Goal: Information Seeking & Learning: Learn about a topic

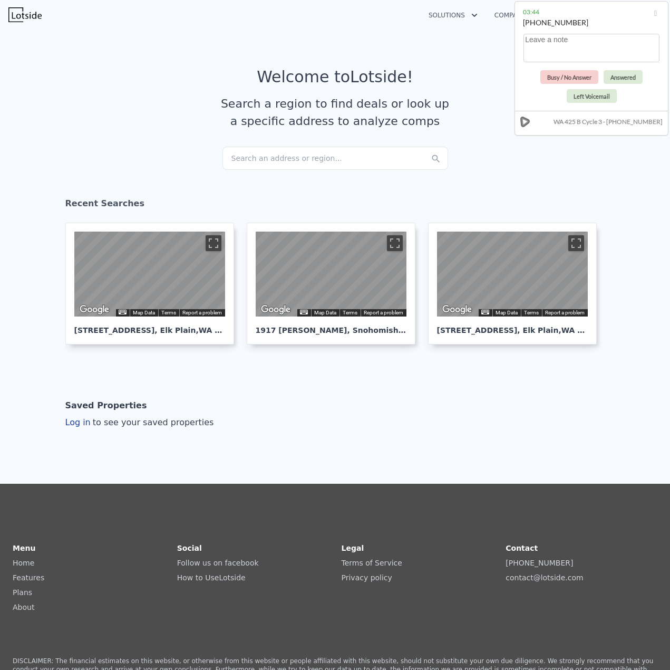
click at [304, 158] on div "Search an address or region..." at bounding box center [336, 158] width 226 height 23
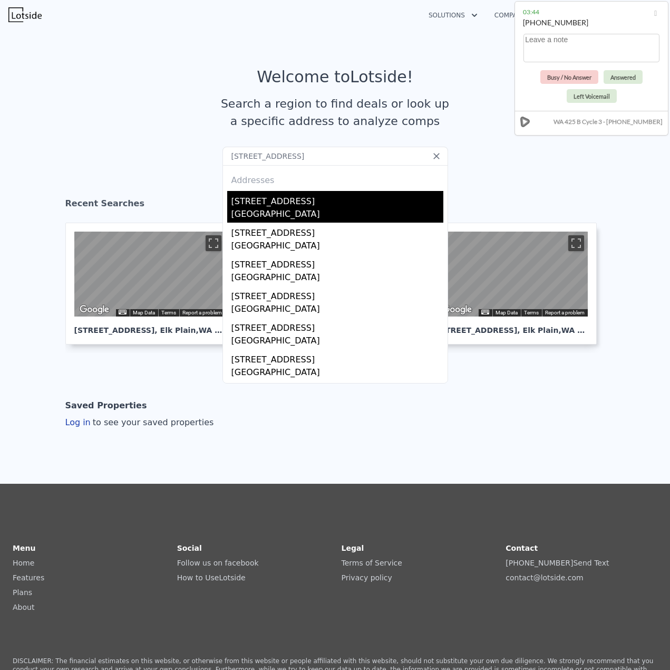
type input "[STREET_ADDRESS]"
click at [279, 214] on div "[GEOGRAPHIC_DATA]" at bounding box center [338, 215] width 212 height 15
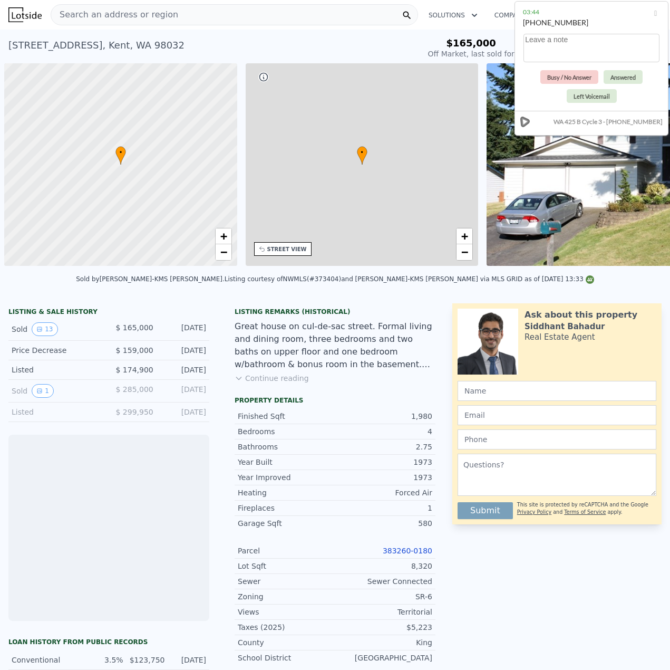
scroll to position [0, 4]
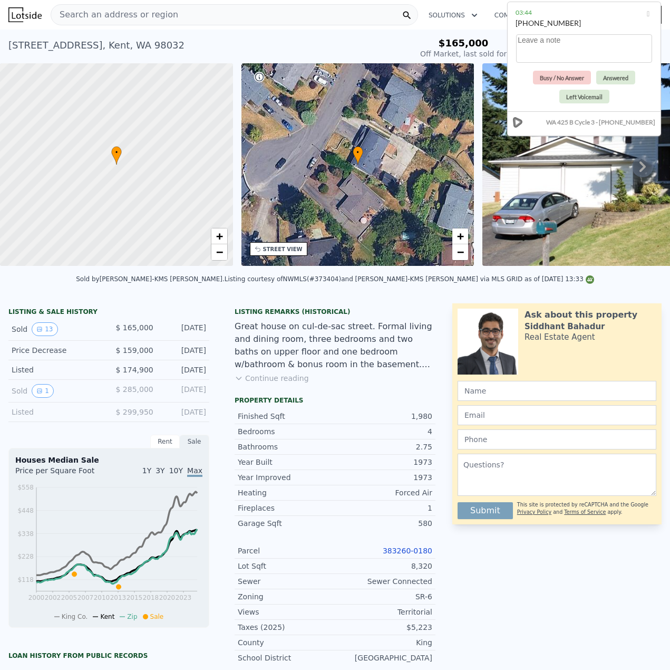
drag, startPoint x: 609, startPoint y: 17, endPoint x: 603, endPoint y: 17, distance: 5.8
click at [603, 17] on div "03:44" at bounding box center [584, 12] width 137 height 11
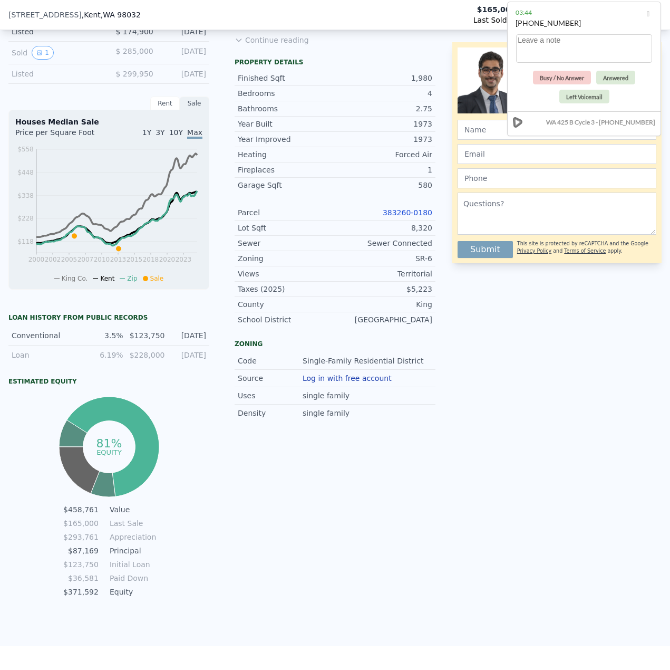
scroll to position [313, 0]
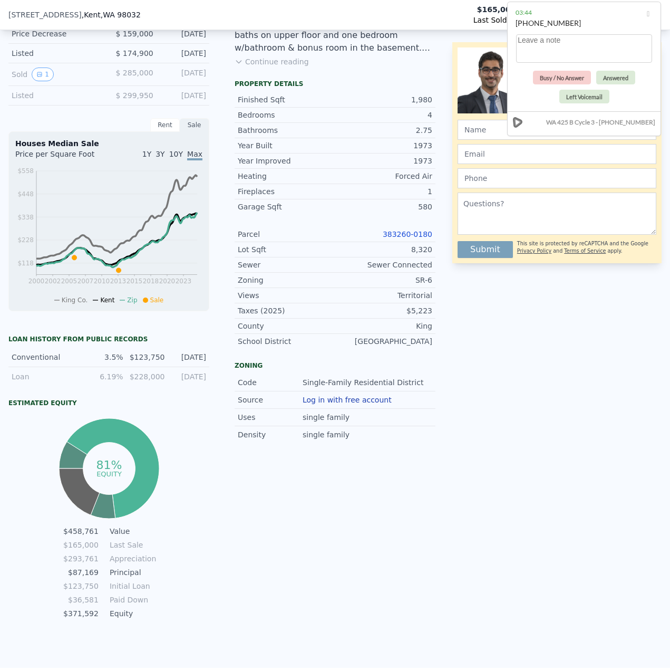
click at [405, 238] on link "383260-0180" at bounding box center [408, 234] width 50 height 8
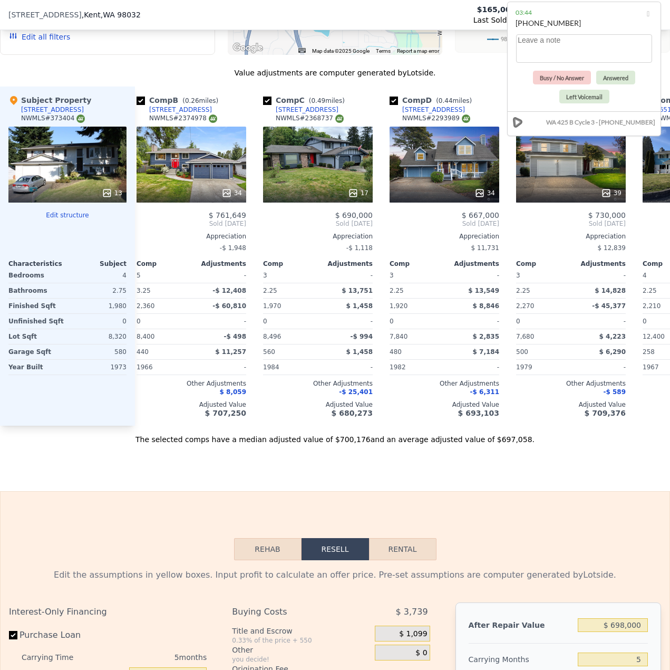
scroll to position [0, 104]
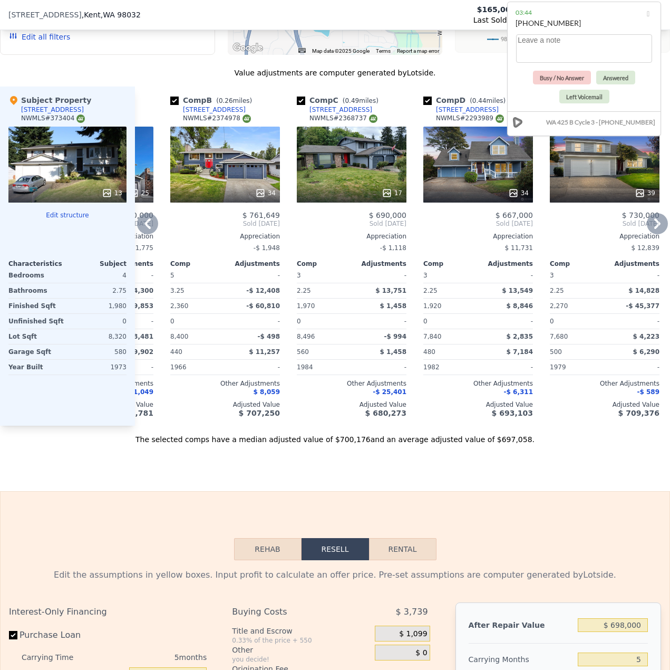
click at [229, 168] on div "34" at bounding box center [225, 165] width 110 height 76
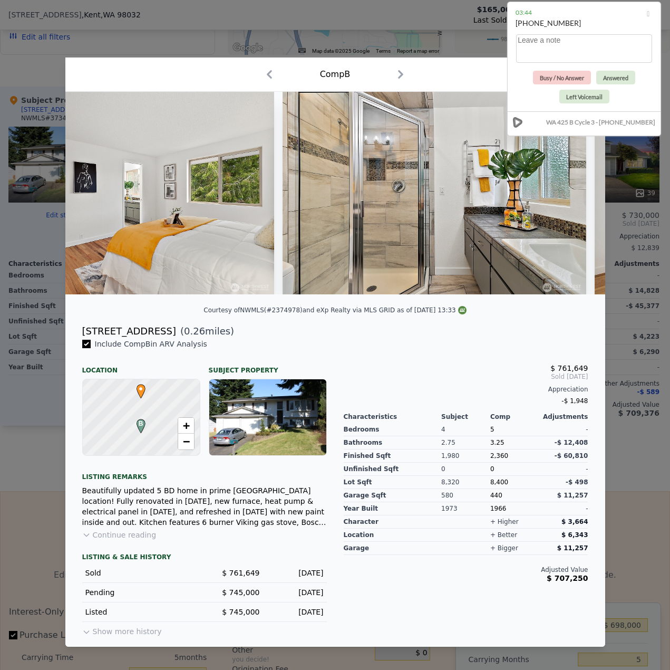
scroll to position [0, 3518]
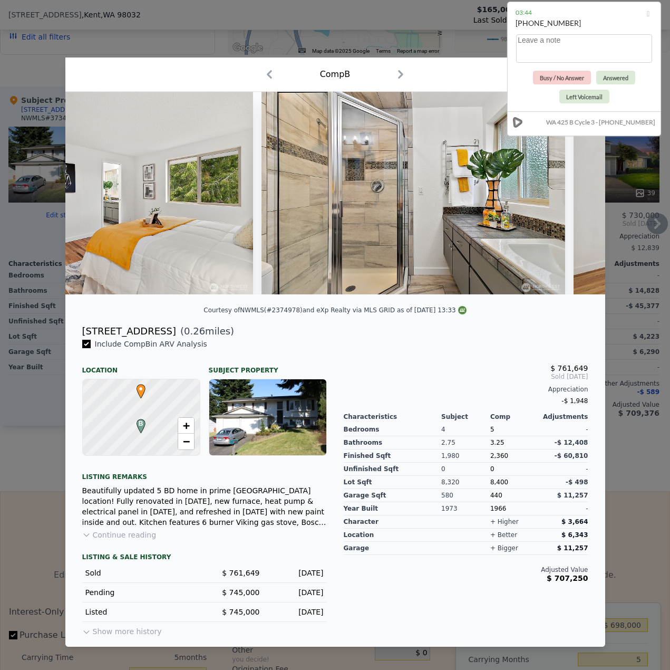
click at [633, 332] on div at bounding box center [335, 335] width 670 height 670
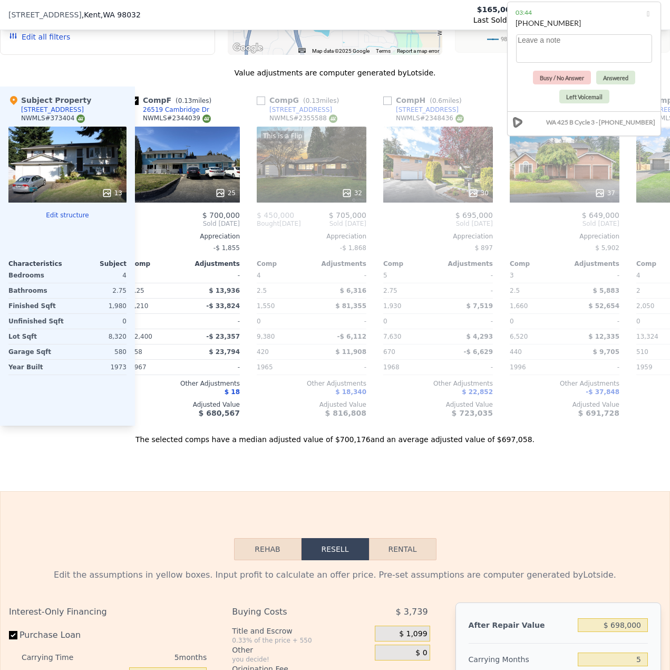
scroll to position [0, 652]
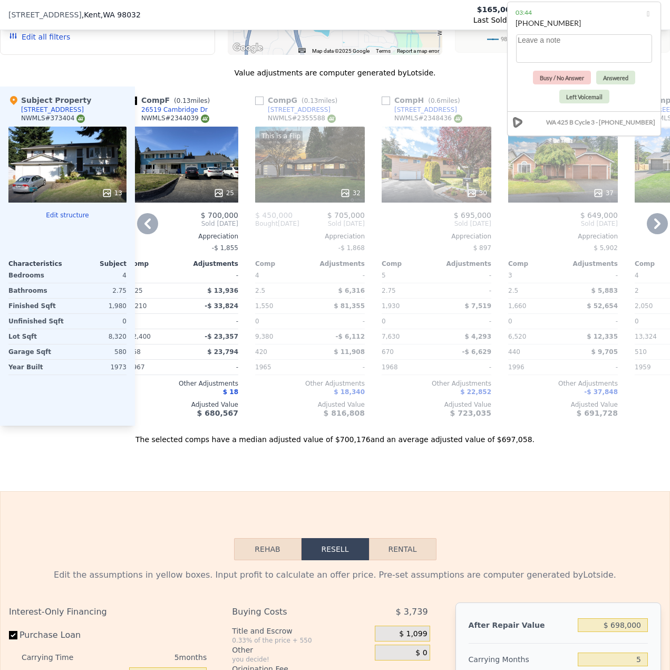
click at [447, 180] on div "30" at bounding box center [437, 165] width 110 height 76
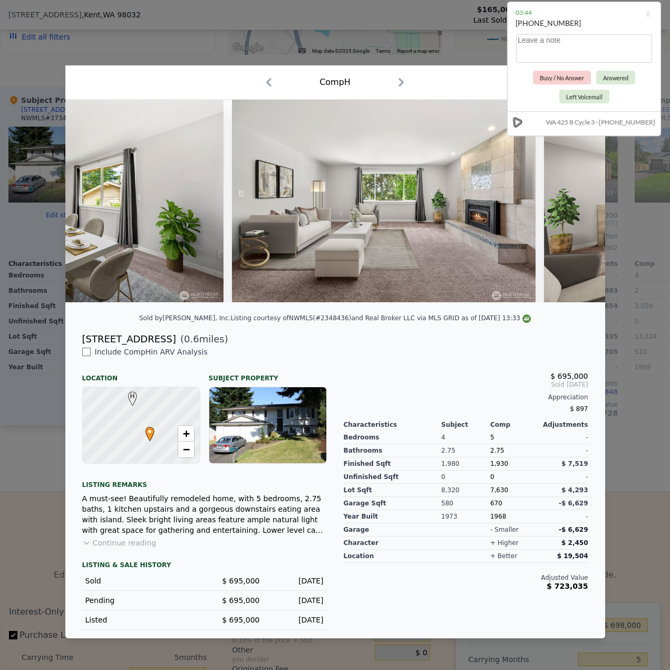
scroll to position [0, 4549]
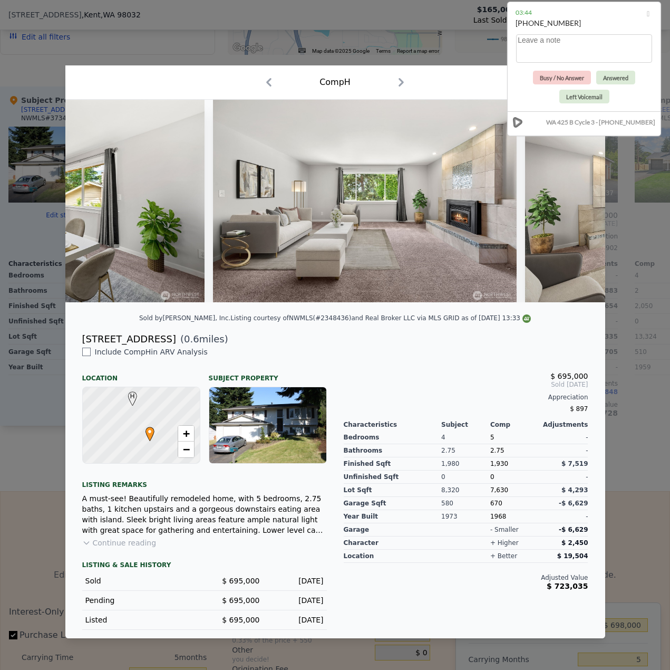
click at [484, 85] on div "Comp H" at bounding box center [335, 82] width 523 height 17
click at [604, 79] on button "Answered" at bounding box center [616, 78] width 39 height 14
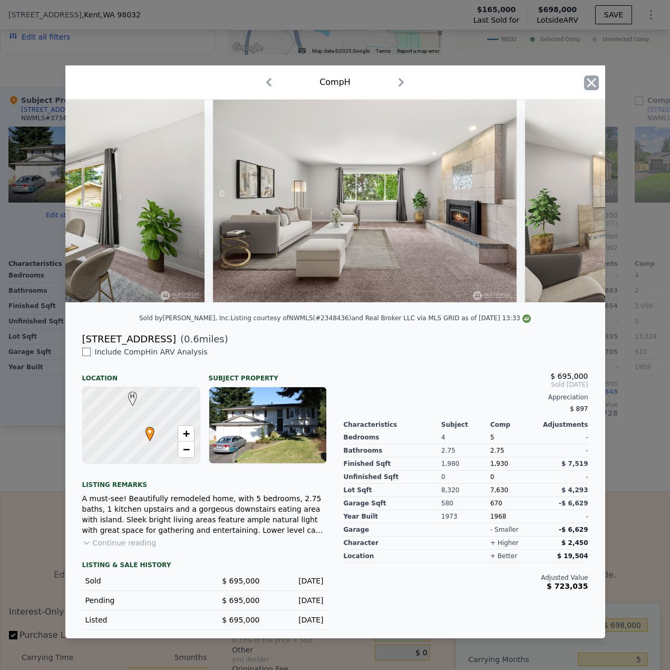
click at [596, 79] on icon "button" at bounding box center [591, 82] width 15 height 15
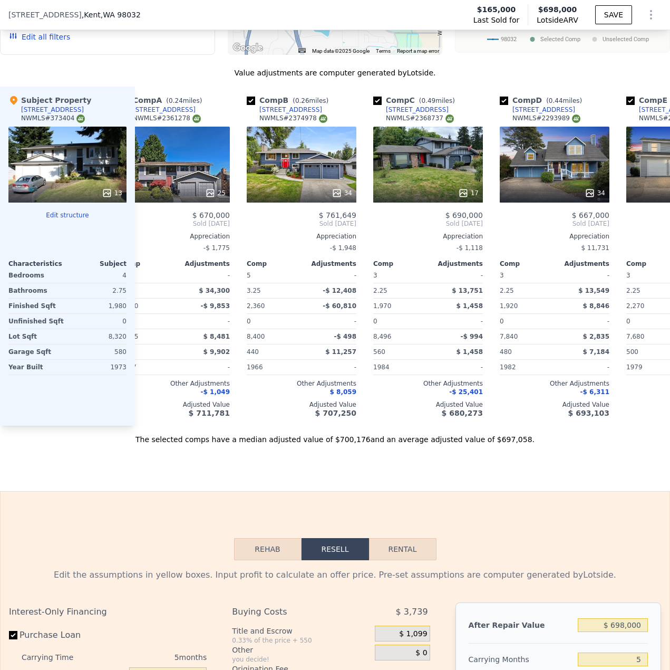
scroll to position [0, 17]
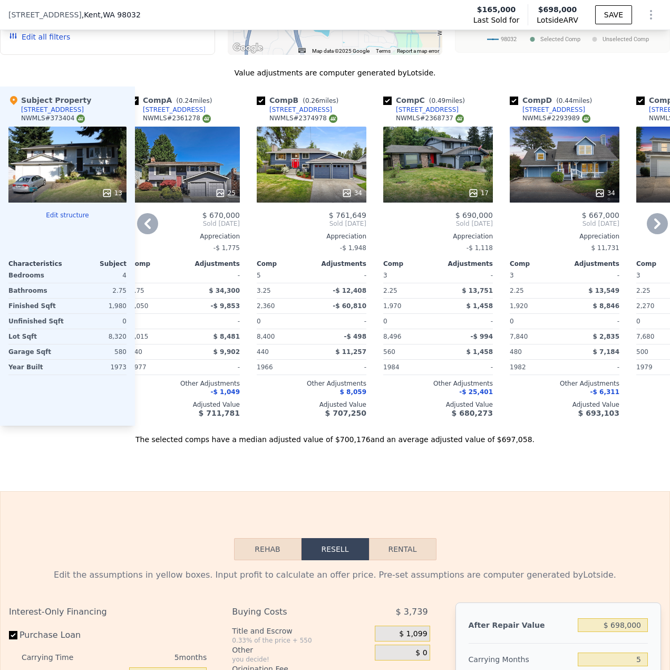
click at [437, 184] on div "17" at bounding box center [438, 165] width 110 height 76
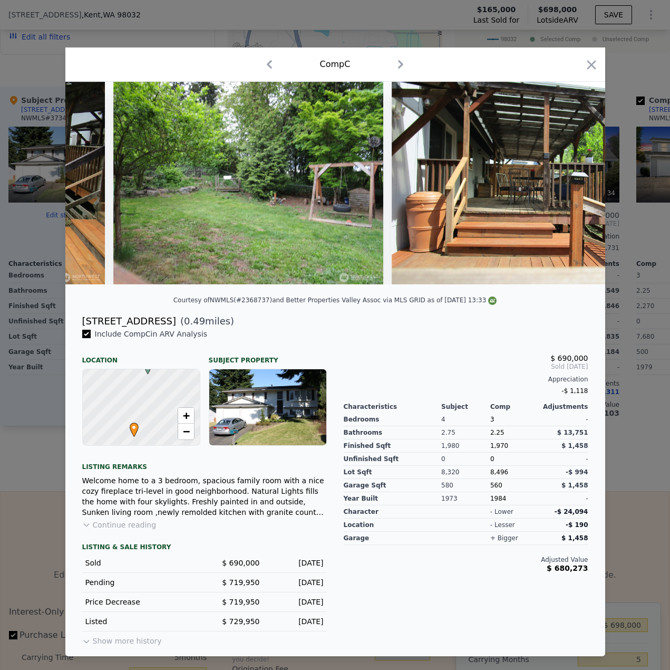
scroll to position [0, 3586]
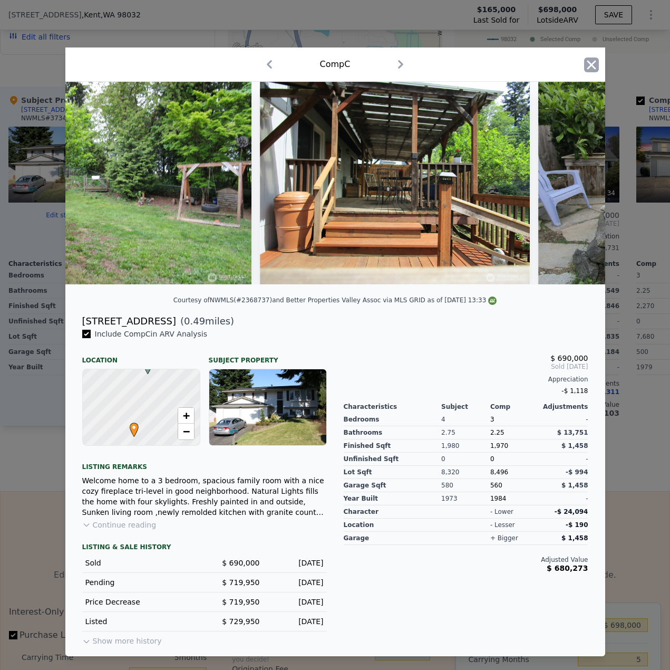
click at [591, 59] on icon "button" at bounding box center [591, 64] width 15 height 15
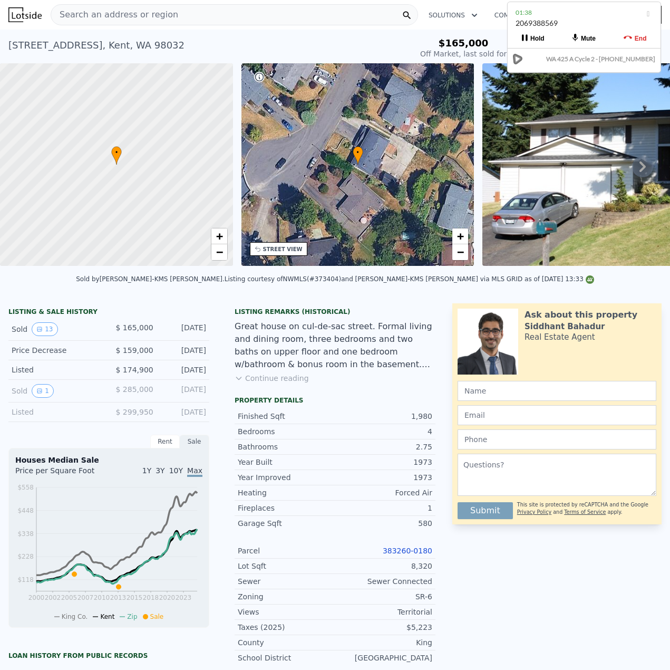
click at [129, 18] on span "Search an address or region" at bounding box center [114, 14] width 127 height 13
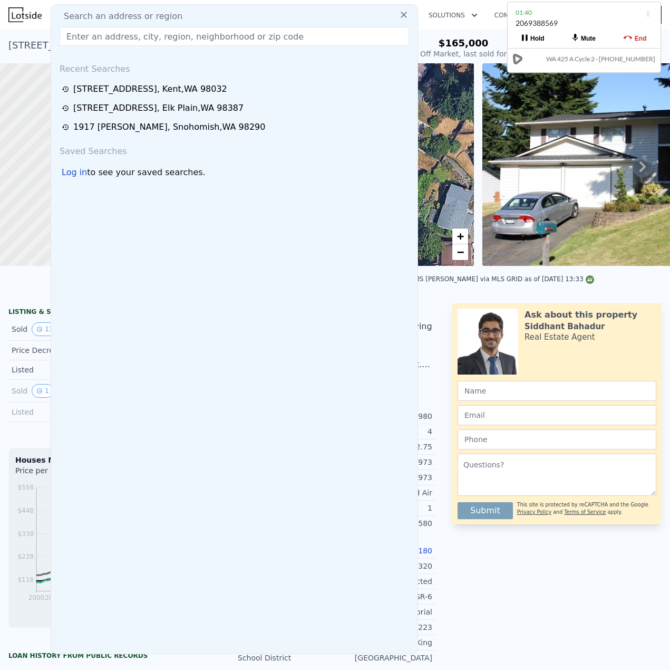
drag, startPoint x: 129, startPoint y: 18, endPoint x: 94, endPoint y: 41, distance: 41.8
click at [94, 41] on input "text" at bounding box center [235, 36] width 350 height 19
paste input "[STREET_ADDRESS]"
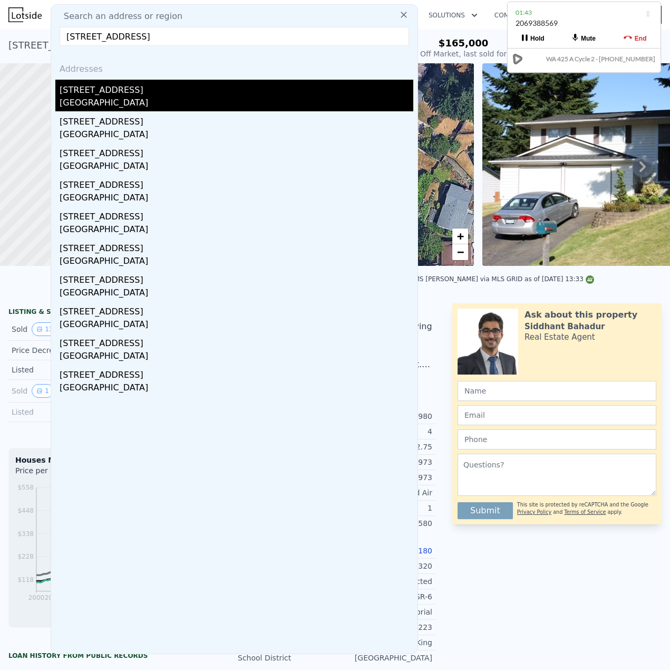
type input "[STREET_ADDRESS]"
click at [156, 98] on div "[GEOGRAPHIC_DATA]" at bounding box center [237, 104] width 354 height 15
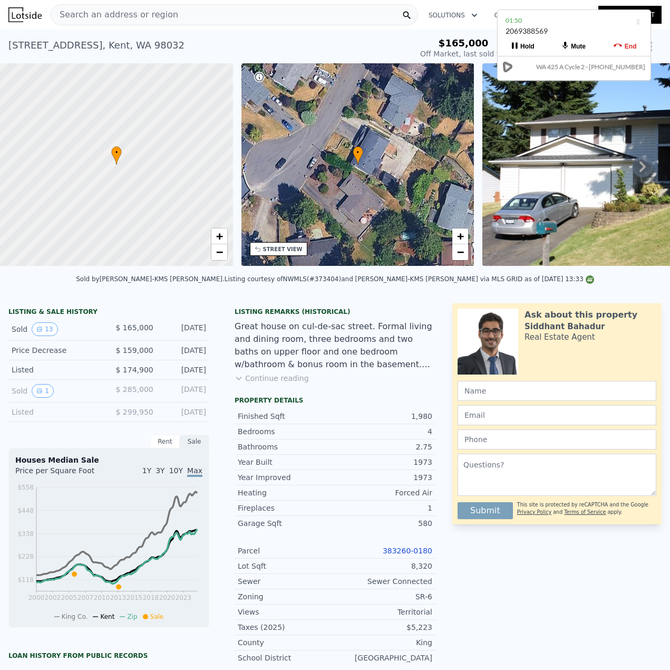
drag, startPoint x: 564, startPoint y: 15, endPoint x: 554, endPoint y: 23, distance: 12.8
click at [554, 23] on div "01:50" at bounding box center [574, 20] width 137 height 11
click at [93, 12] on span "Search an address or region" at bounding box center [114, 14] width 127 height 13
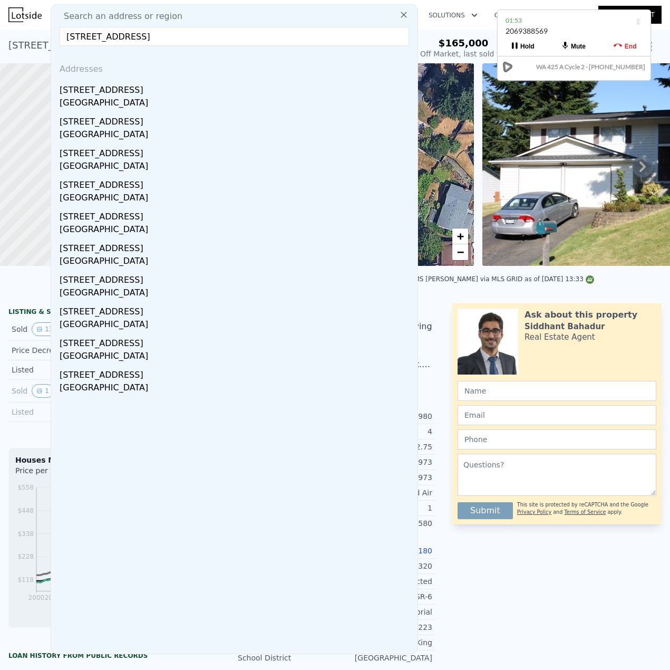
click at [142, 36] on input "[STREET_ADDRESS]" at bounding box center [235, 36] width 350 height 19
paste input "[STREET_ADDRESS]"
type input "[STREET_ADDRESS]"
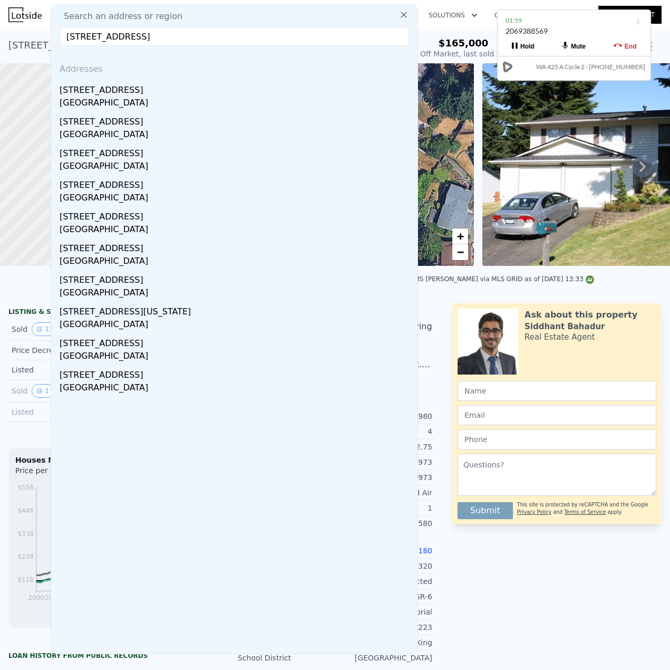
click at [98, 101] on div "[GEOGRAPHIC_DATA]" at bounding box center [237, 104] width 354 height 15
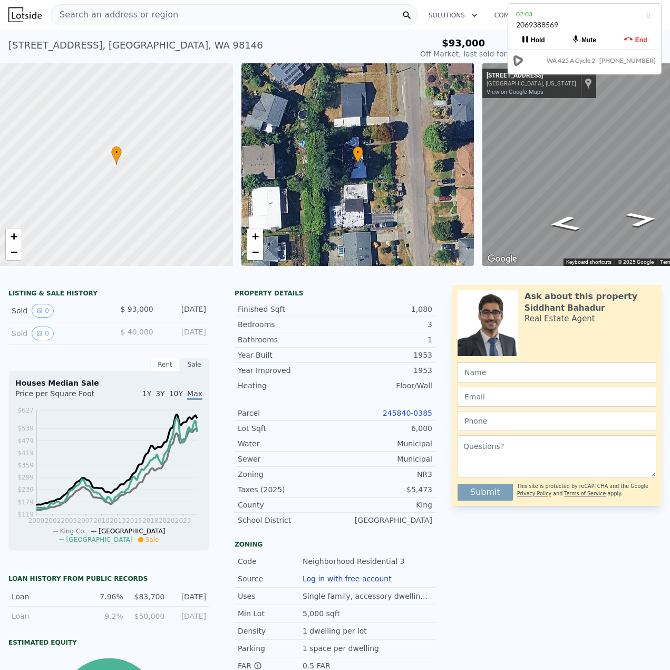
drag, startPoint x: 576, startPoint y: 29, endPoint x: 587, endPoint y: 21, distance: 13.5
click at [587, 21] on div "2069388569" at bounding box center [584, 30] width 137 height 20
click at [480, 276] on div at bounding box center [335, 271] width 670 height 11
click at [574, 15] on div "02:09" at bounding box center [584, 14] width 137 height 11
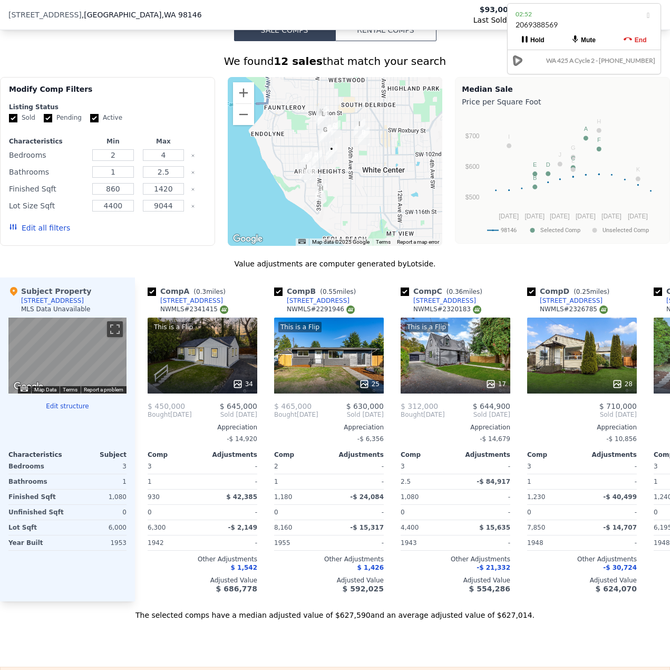
scroll to position [1104, 0]
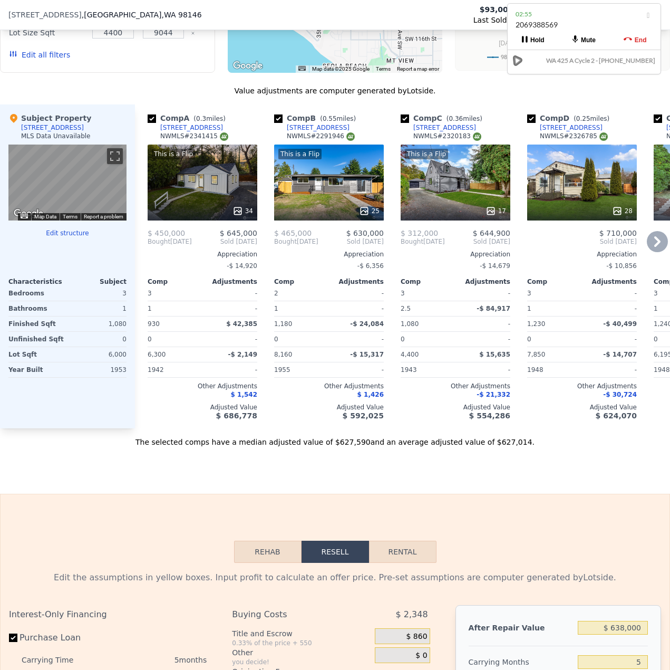
click at [210, 428] on div "Comp A ( 0.3 miles) [STREET_ADDRESS] This is a Flip 34 $ 450,000 $ 645,000 Boug…" at bounding box center [202, 266] width 118 height 324
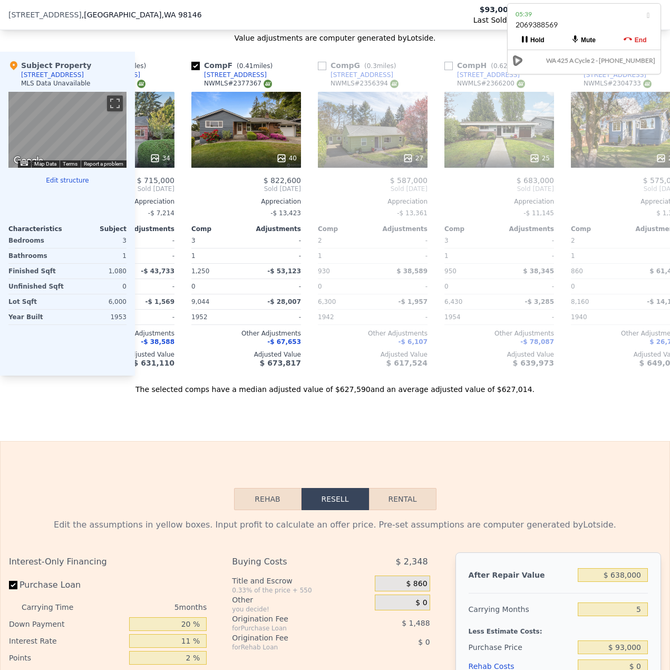
scroll to position [0, 588]
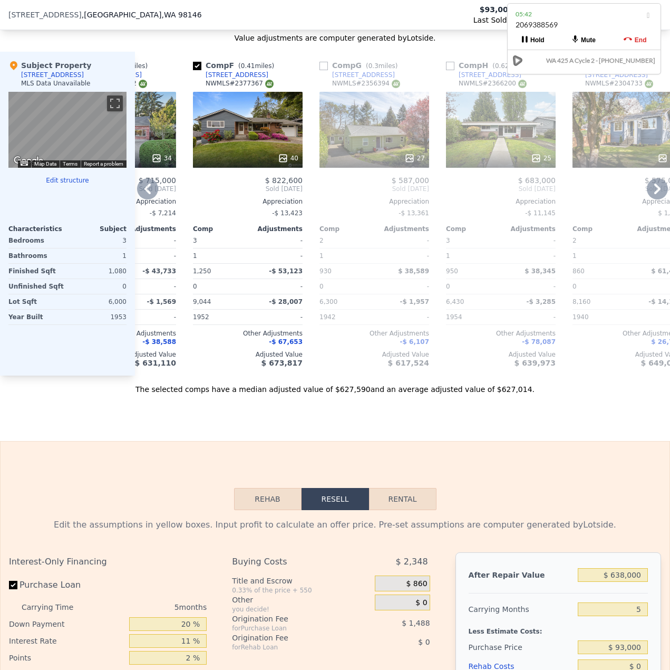
click at [502, 133] on div "25" at bounding box center [501, 130] width 110 height 76
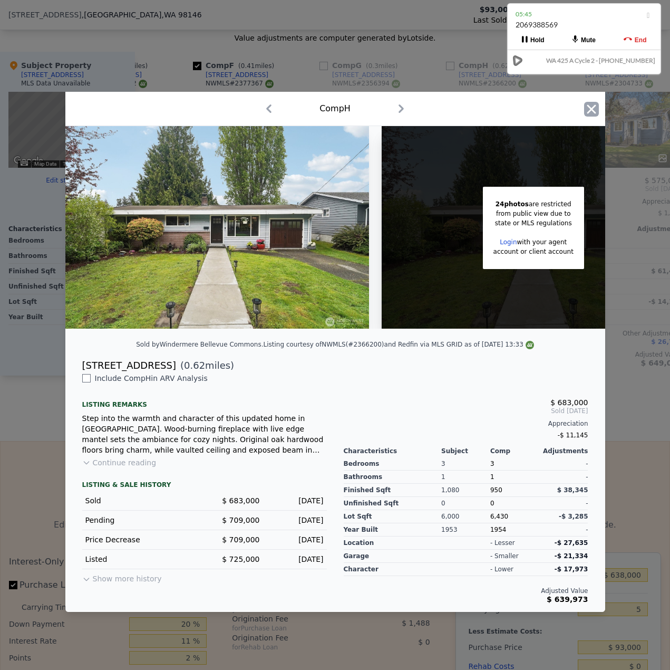
click at [590, 107] on icon "button" at bounding box center [591, 108] width 9 height 9
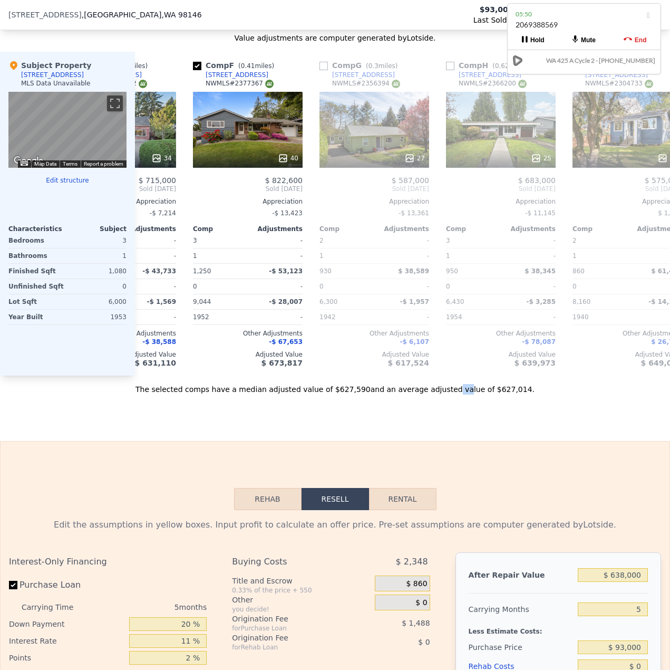
drag, startPoint x: 443, startPoint y: 392, endPoint x: 436, endPoint y: 395, distance: 7.3
click at [436, 395] on div "The selected comps have a median adjusted value of $627,590 and an average adju…" at bounding box center [335, 385] width 670 height 19
click at [398, 143] on div "27" at bounding box center [375, 130] width 110 height 76
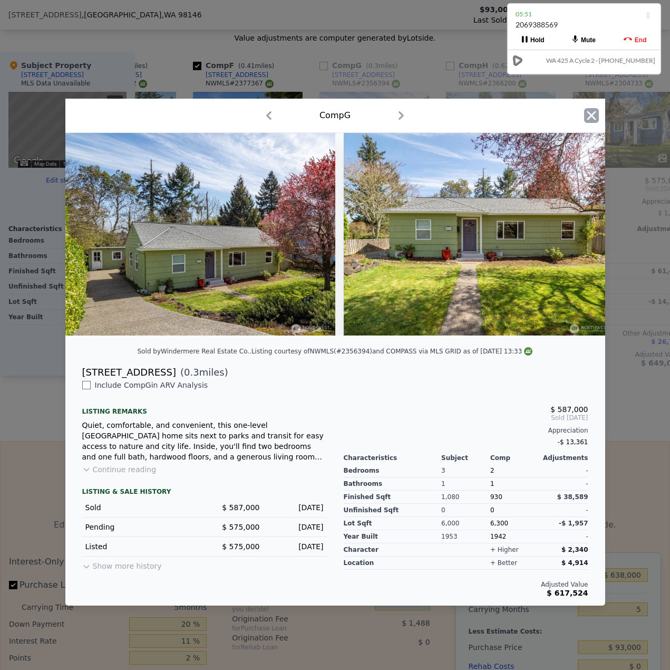
click at [592, 117] on icon "button" at bounding box center [591, 115] width 15 height 15
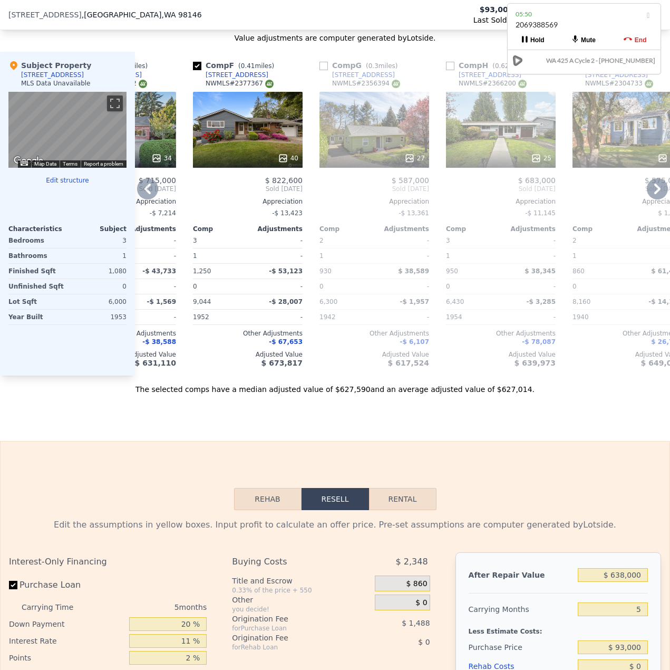
click at [553, 149] on div "25" at bounding box center [501, 130] width 110 height 76
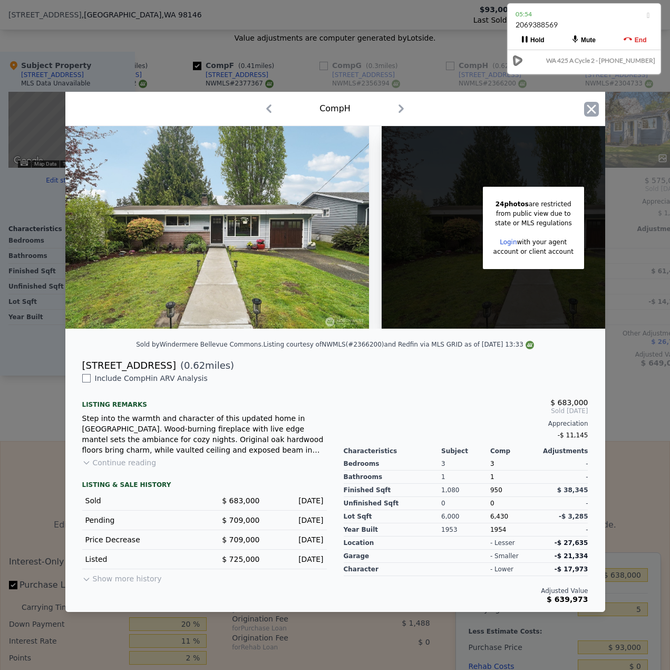
click at [584, 104] on icon "button" at bounding box center [591, 109] width 15 height 15
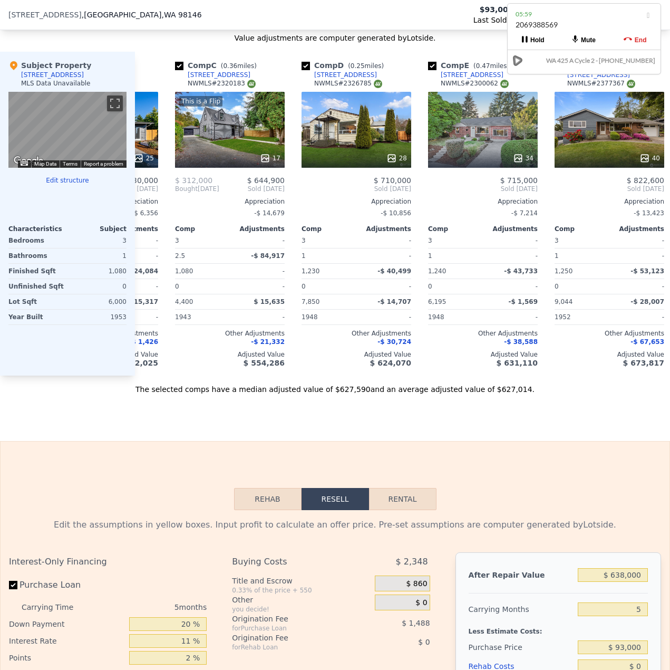
scroll to position [0, 224]
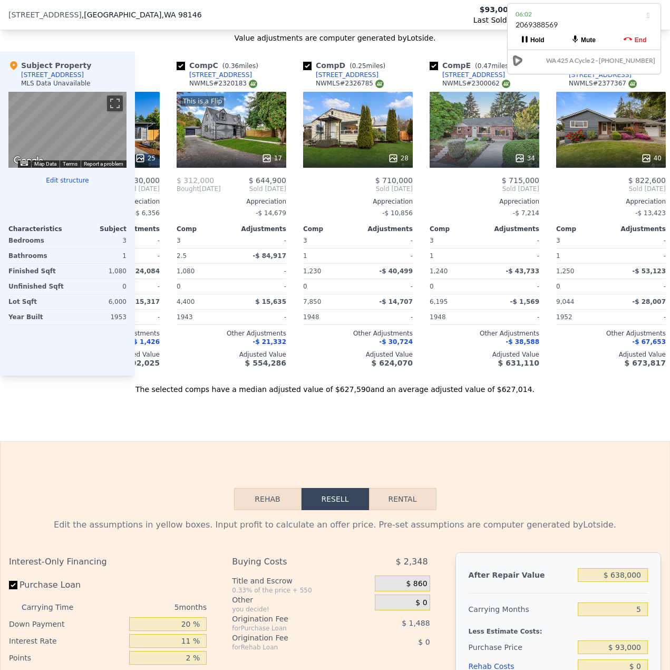
drag, startPoint x: 439, startPoint y: 386, endPoint x: 546, endPoint y: 420, distance: 111.8
click at [546, 420] on div "Sale Comps Rental Comps We found 12 sales that match your search Filters Map Pr…" at bounding box center [335, 94] width 670 height 694
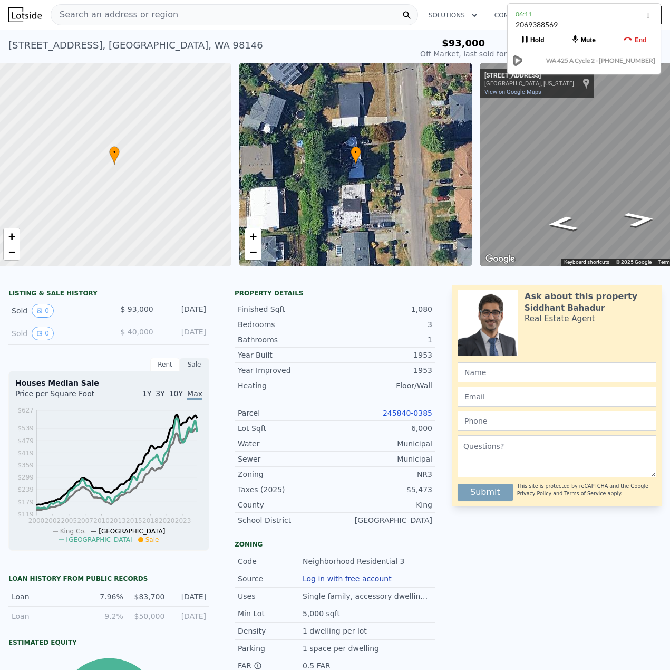
scroll to position [0, 4]
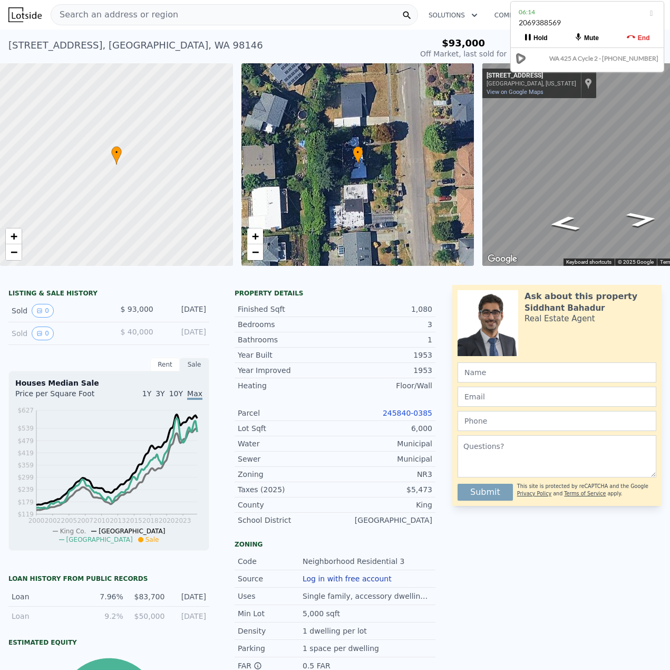
click at [564, 17] on div "2069388569" at bounding box center [587, 27] width 137 height 20
click at [447, 32] on div "[STREET_ADDRESS] Sold [DATE] for $93k (~ARV $638k ) $93,000 Off Market, last so…" at bounding box center [335, 47] width 670 height 34
click at [555, 17] on div "2069388569" at bounding box center [538, 22] width 42 height 11
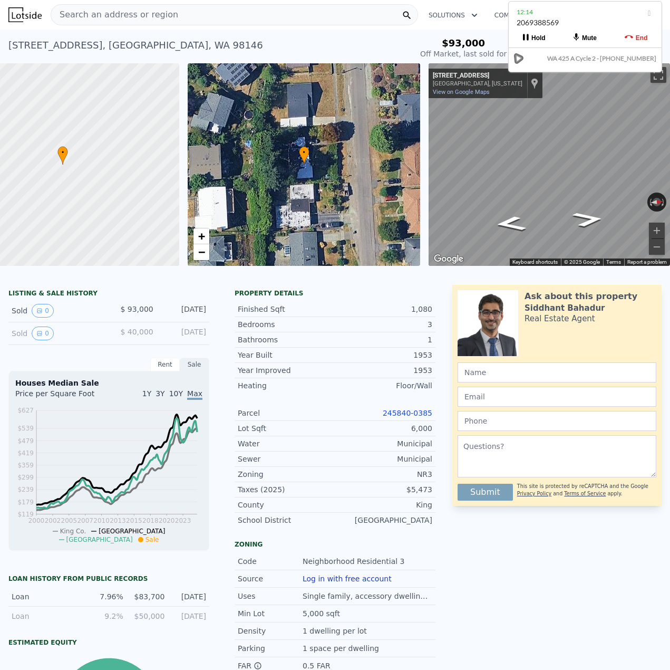
scroll to position [0, 66]
click at [599, 19] on div "2069388569" at bounding box center [585, 27] width 137 height 20
click at [416, 417] on link "245840-0385" at bounding box center [408, 413] width 50 height 8
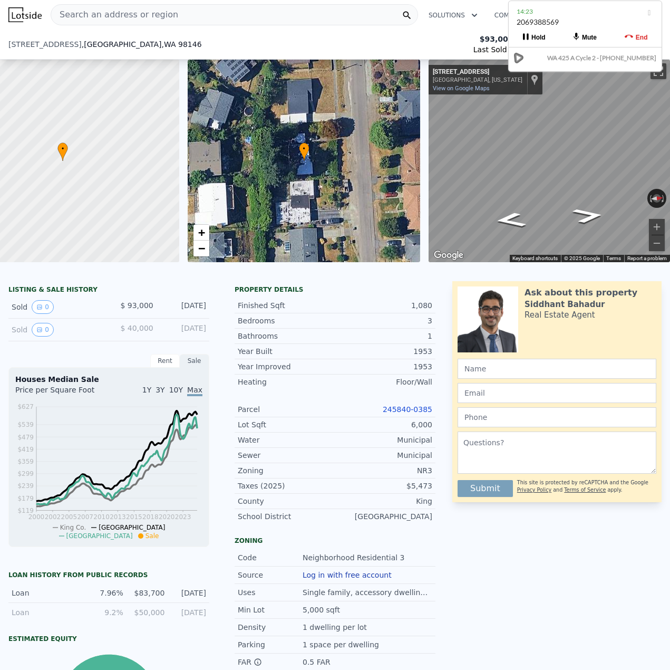
scroll to position [313, 0]
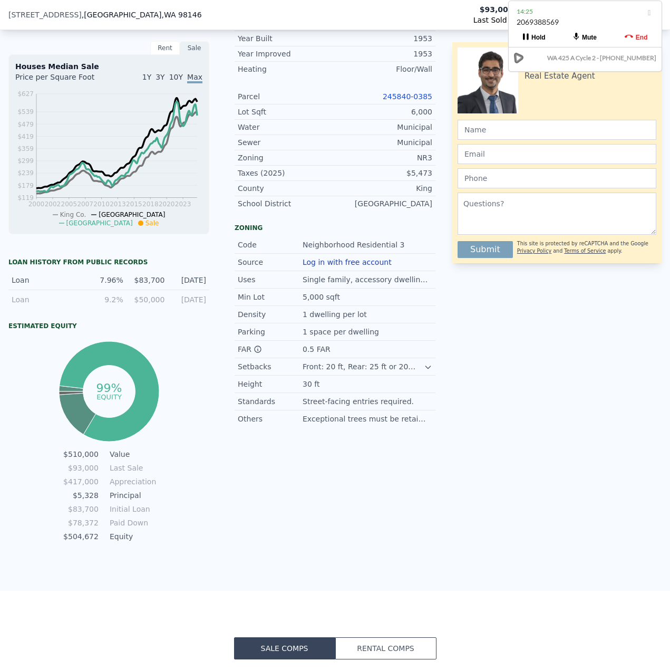
click at [407, 101] on link "245840-0385" at bounding box center [408, 96] width 50 height 8
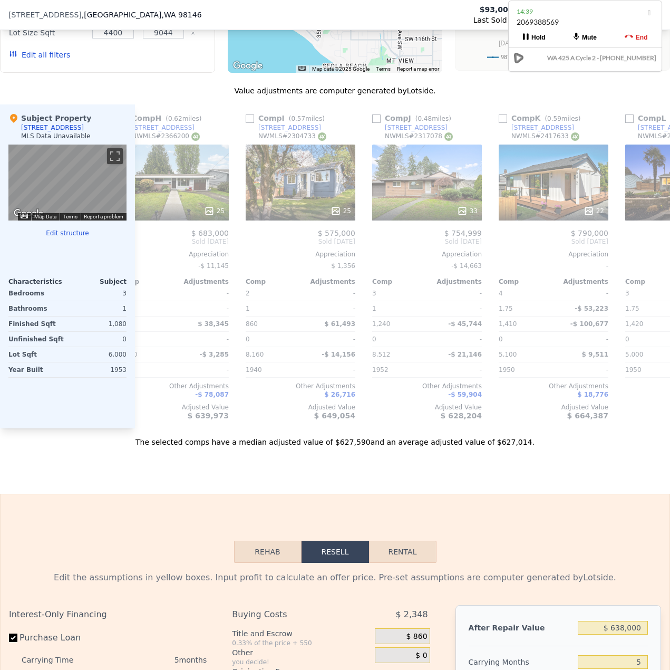
scroll to position [0, 916]
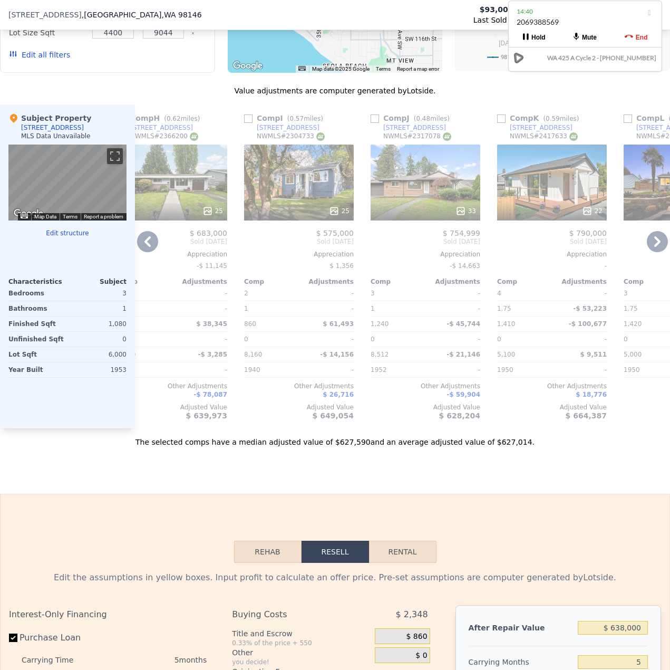
click at [420, 207] on div "33" at bounding box center [426, 183] width 110 height 76
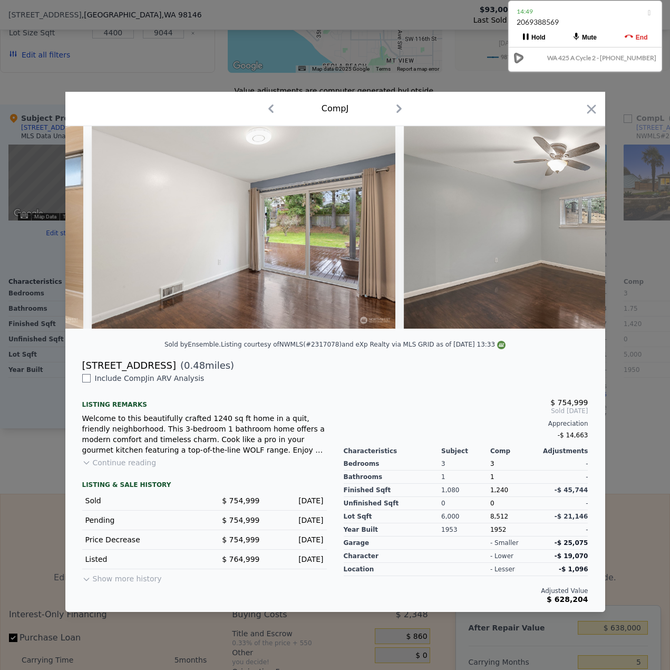
scroll to position [0, 4932]
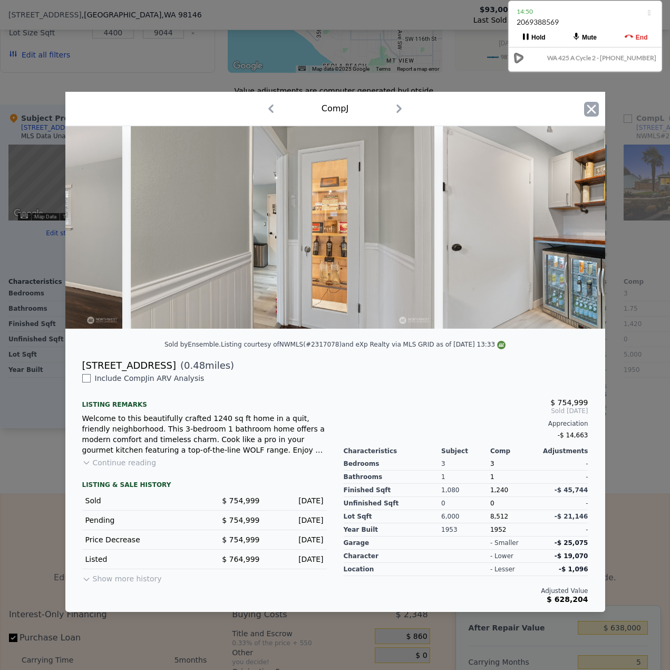
click at [596, 109] on icon "button" at bounding box center [591, 109] width 15 height 15
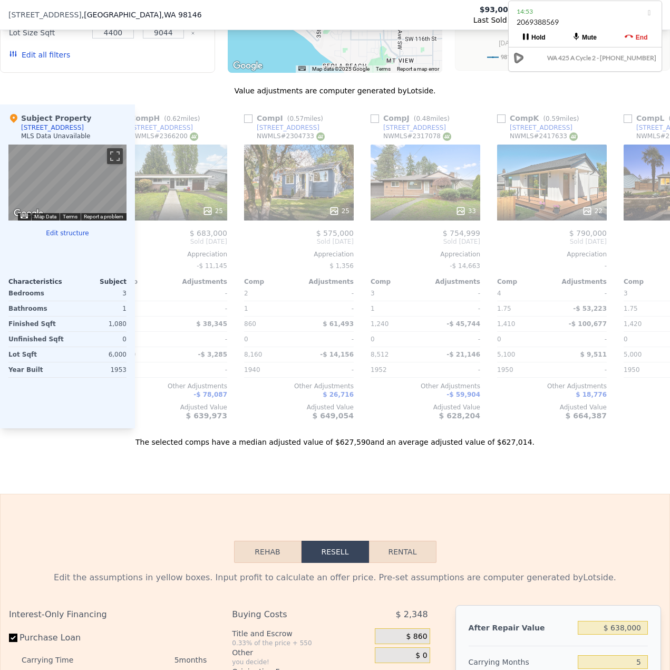
drag, startPoint x: 516, startPoint y: 447, endPoint x: 510, endPoint y: 446, distance: 6.4
click at [510, 446] on div "The selected comps have a median adjusted value of $627,590 and an average adju…" at bounding box center [335, 437] width 670 height 19
drag, startPoint x: 496, startPoint y: 491, endPoint x: 509, endPoint y: 467, distance: 26.4
click at [498, 491] on div "Sale Comps Rental Comps We found 12 sales that match your search Filters Map Pr…" at bounding box center [335, 147] width 670 height 694
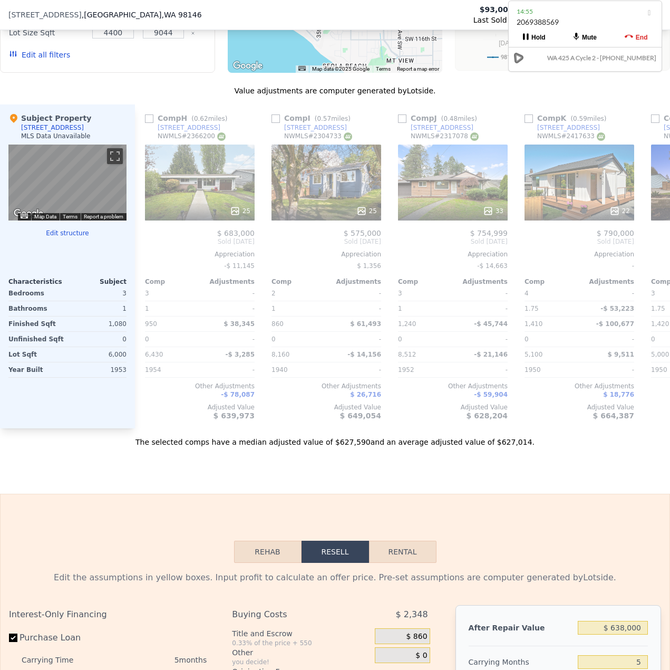
scroll to position [0, 863]
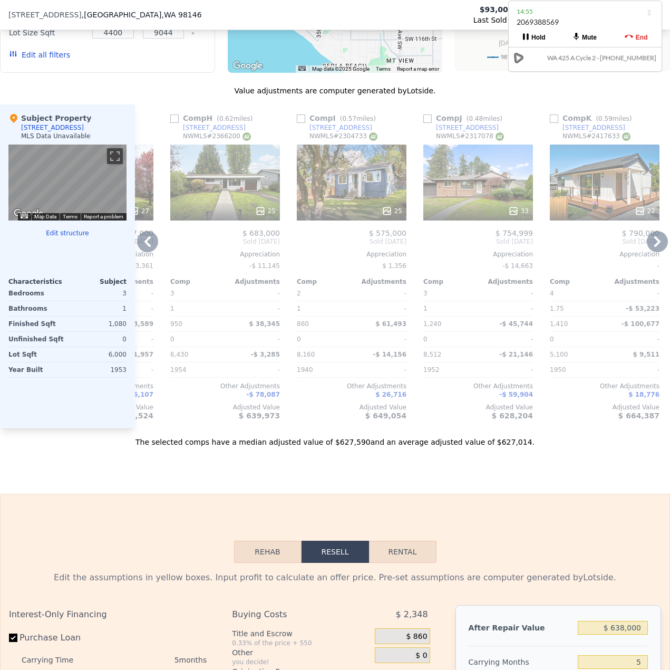
click at [349, 186] on div "25" at bounding box center [352, 183] width 110 height 76
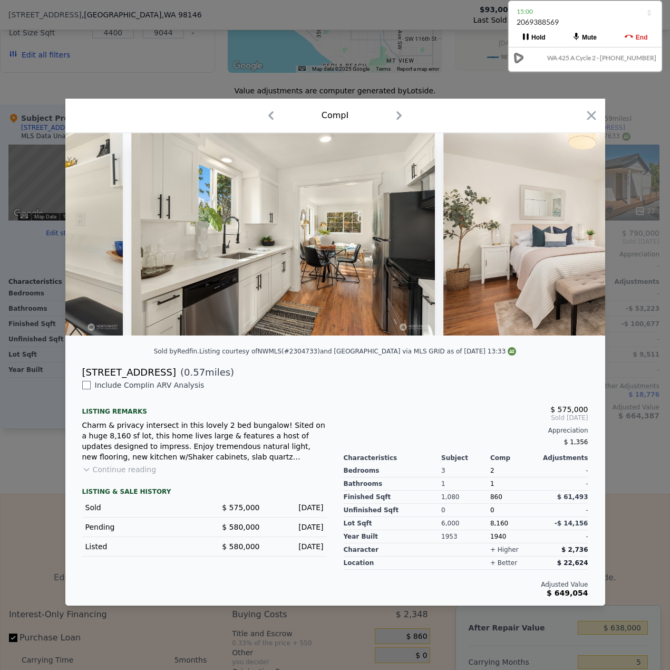
scroll to position [0, 3855]
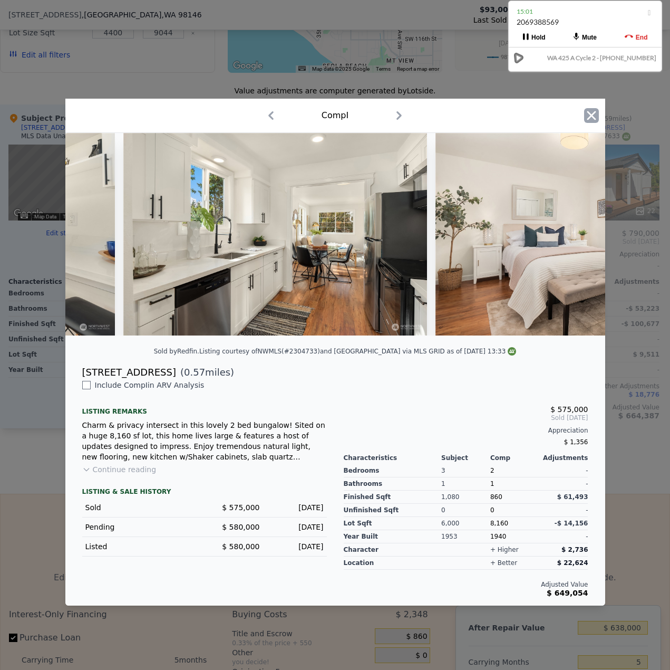
click at [594, 111] on icon "button" at bounding box center [591, 115] width 9 height 9
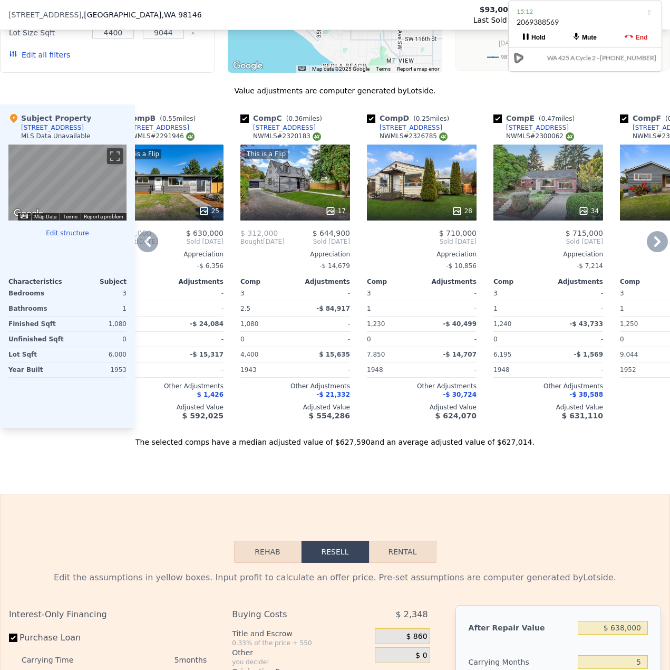
scroll to position [0, 178]
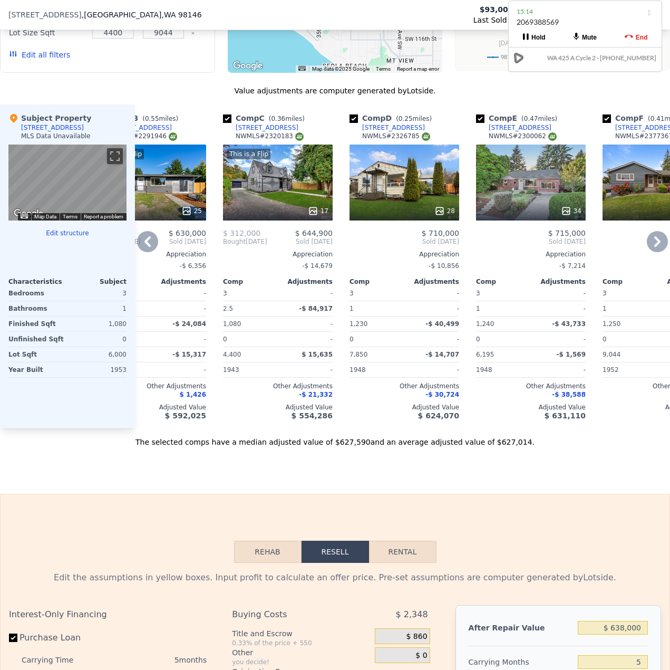
click at [285, 197] on div "This is a Flip 17" at bounding box center [278, 183] width 110 height 76
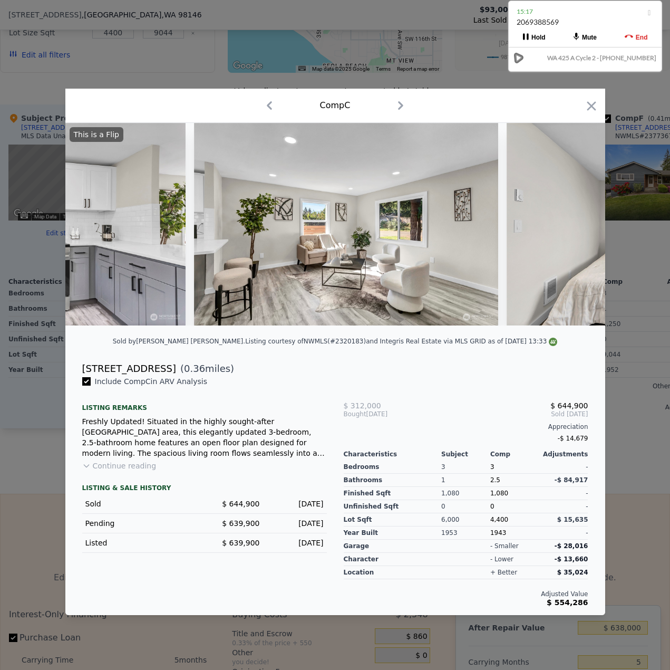
scroll to position [0, 1573]
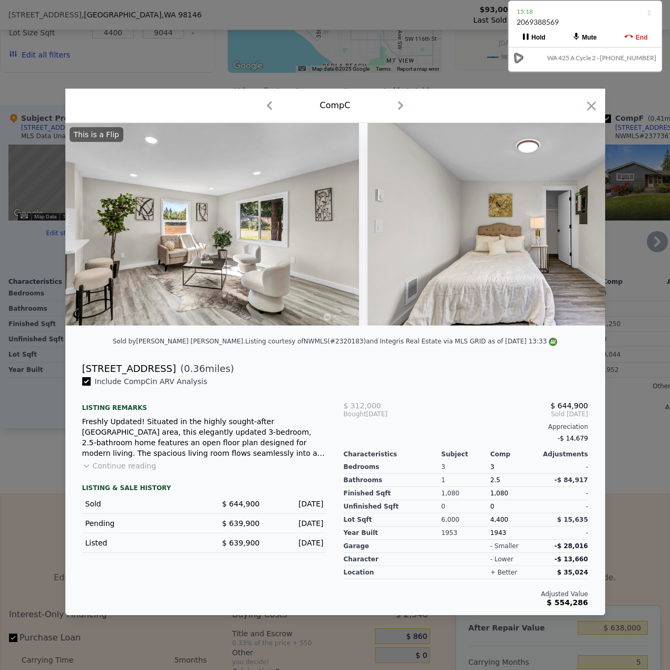
click at [596, 103] on icon "button" at bounding box center [591, 106] width 15 height 15
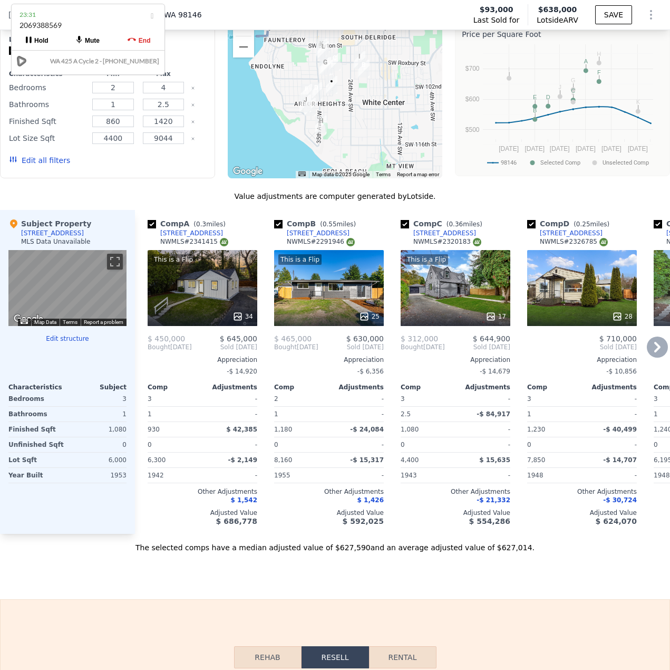
click at [367, 309] on div "This is a Flip 25" at bounding box center [329, 288] width 110 height 76
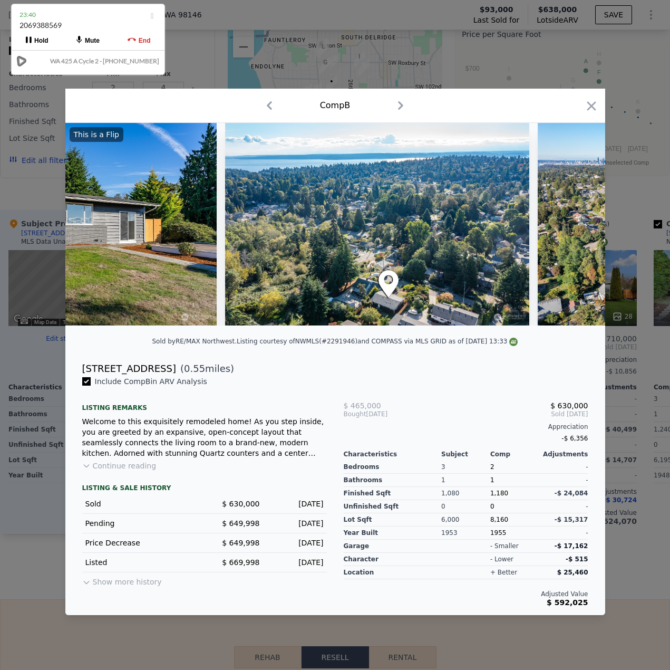
scroll to position [0, 7229]
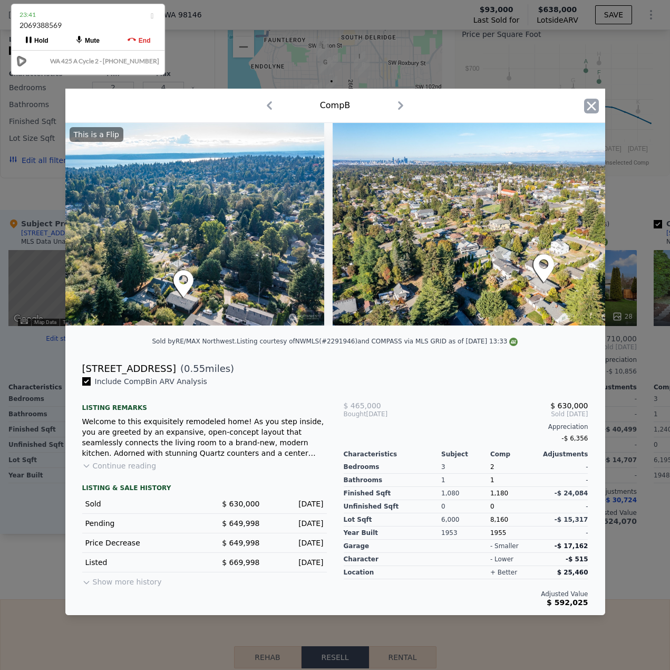
click at [594, 102] on icon "button" at bounding box center [591, 106] width 15 height 15
